Goal: Task Accomplishment & Management: Use online tool/utility

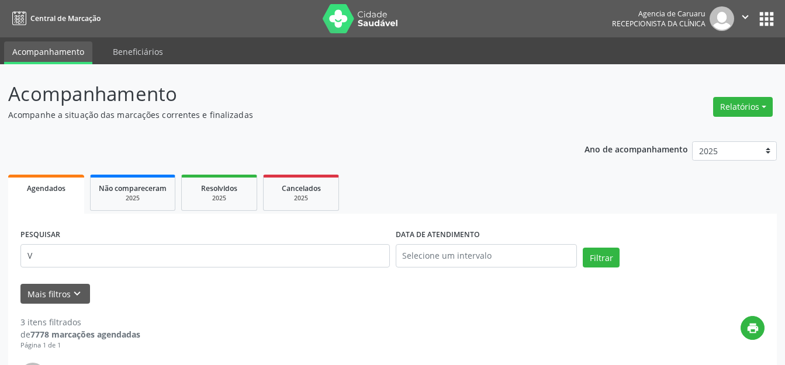
click at [167, 260] on input "V" at bounding box center [204, 255] width 369 height 23
click at [750, 107] on button "Relatórios" at bounding box center [743, 107] width 60 height 20
click at [682, 126] on link "Agendamentos" at bounding box center [710, 132] width 126 height 16
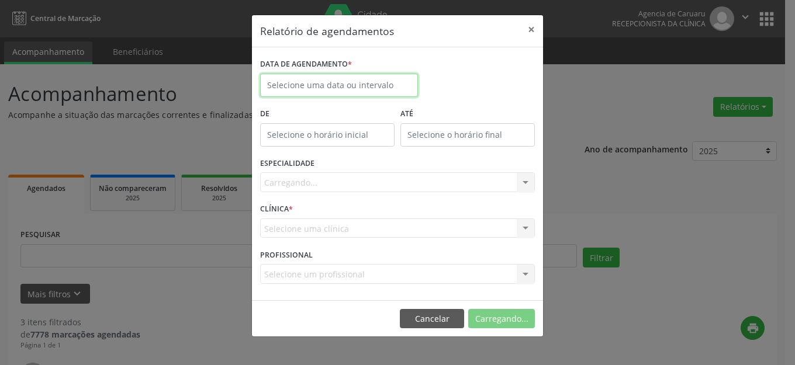
click at [309, 88] on body "Central de Marcação Agencia de [GEOGRAPHIC_DATA] Recepcionista da clínica  Con…" at bounding box center [397, 182] width 795 height 365
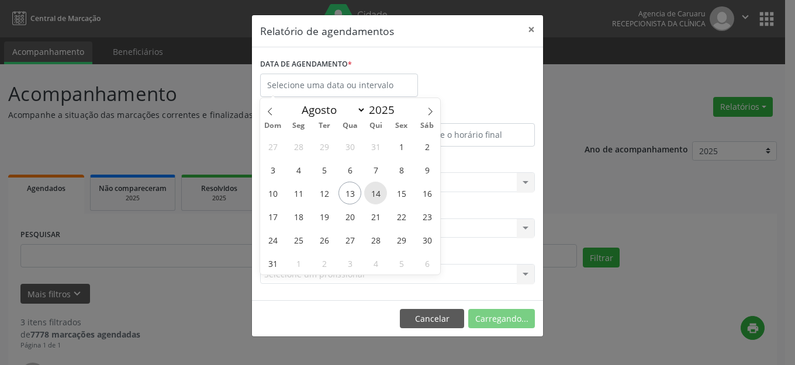
click at [376, 197] on span "14" at bounding box center [375, 193] width 23 height 23
type input "[DATE]"
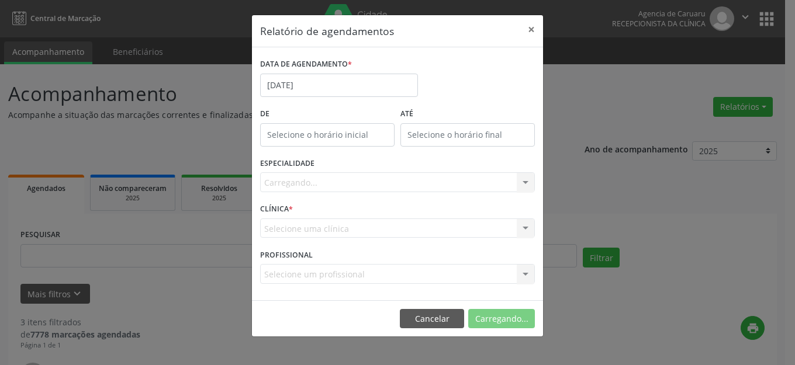
click at [372, 192] on div "Carregando... Todas as especialidades Alergologia Angiologia Arritmologia Cardi…" at bounding box center [397, 182] width 275 height 20
click at [374, 182] on div "Seleciona uma especialidade" at bounding box center [397, 182] width 275 height 20
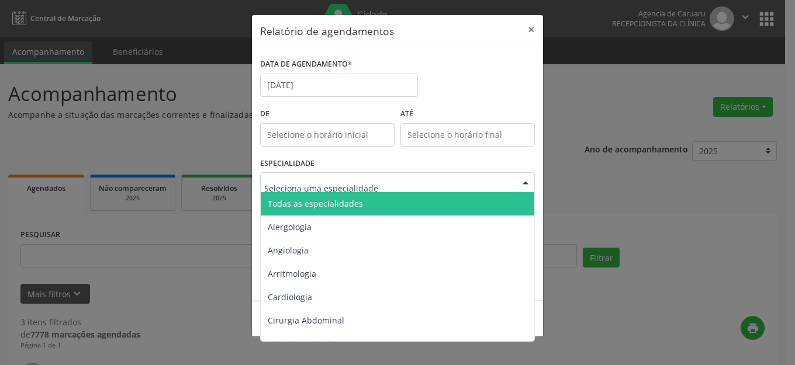
click at [373, 196] on span "Todas as especialidades" at bounding box center [398, 203] width 275 height 23
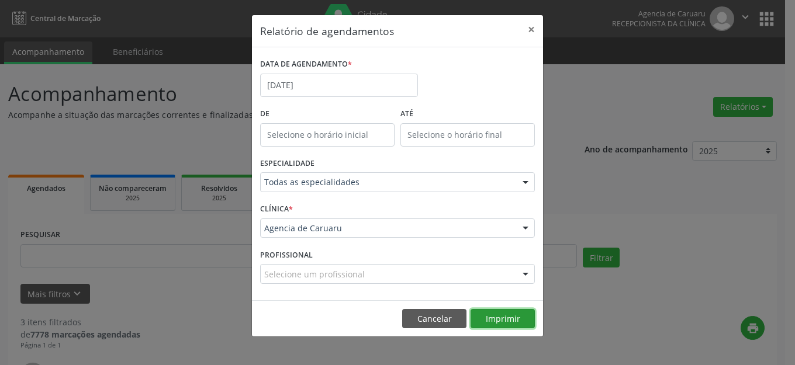
click at [494, 317] on button "Imprimir" at bounding box center [502, 319] width 64 height 20
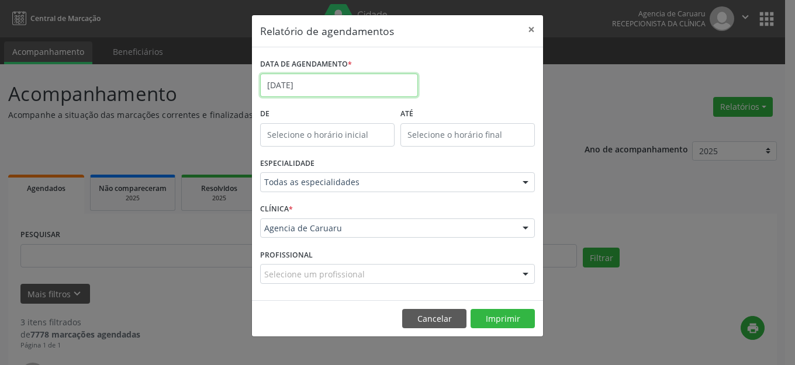
drag, startPoint x: 312, startPoint y: 85, endPoint x: 318, endPoint y: 86, distance: 5.9
click at [313, 86] on body "Central de Marcação Agencia de [GEOGRAPHIC_DATA] Recepcionista da clínica  Con…" at bounding box center [397, 182] width 795 height 365
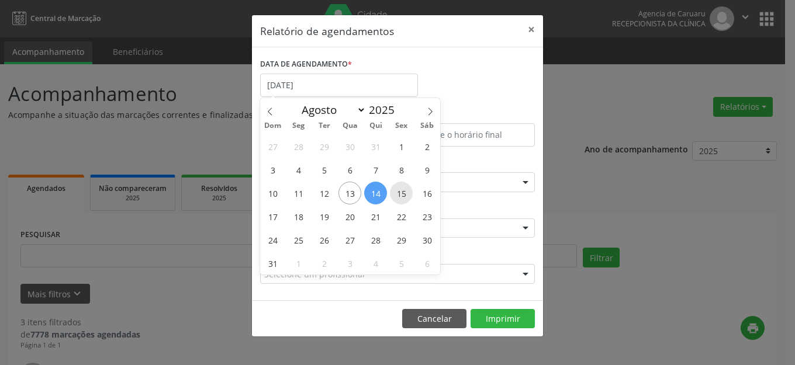
click at [391, 192] on span "15" at bounding box center [401, 193] width 23 height 23
type input "[DATE]"
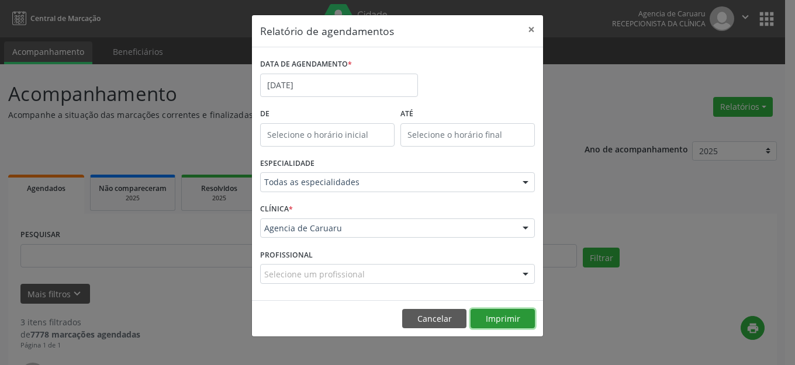
click at [480, 310] on button "Imprimir" at bounding box center [502, 319] width 64 height 20
click at [533, 27] on button "×" at bounding box center [530, 29] width 23 height 29
